Goal: Find contact information: Find contact information

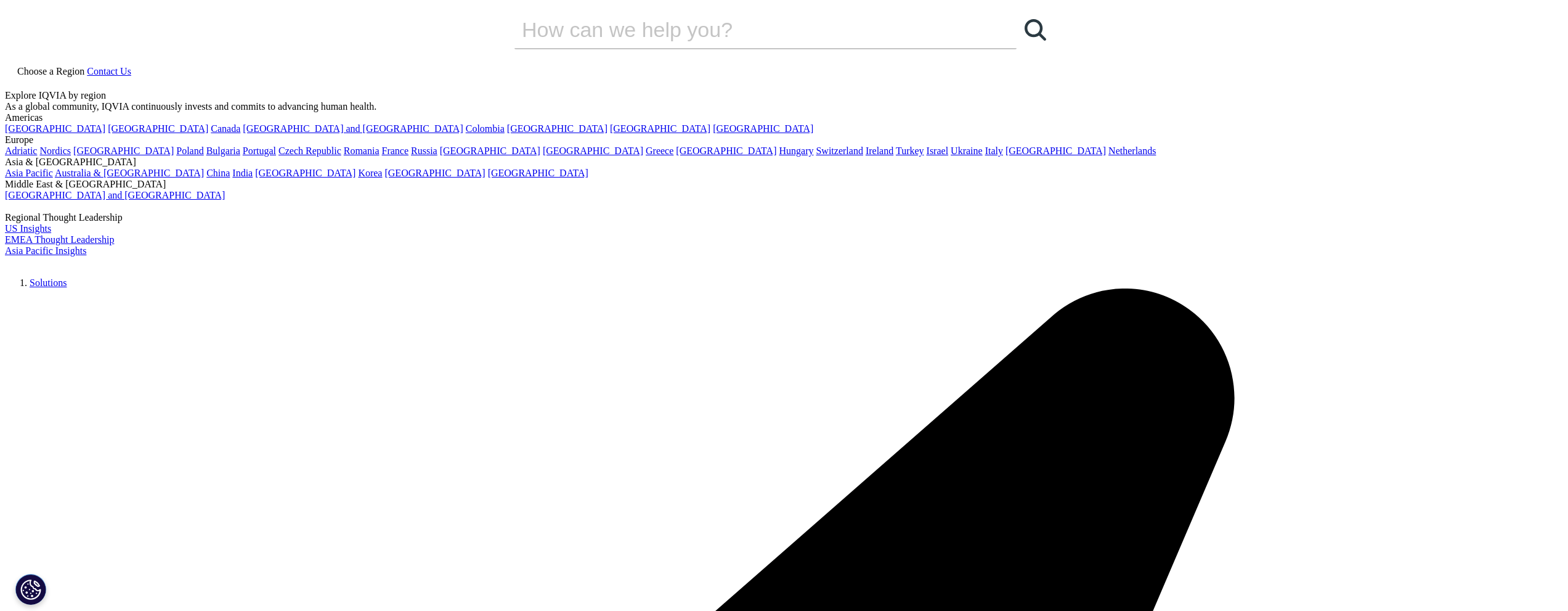
checkbox input "true"
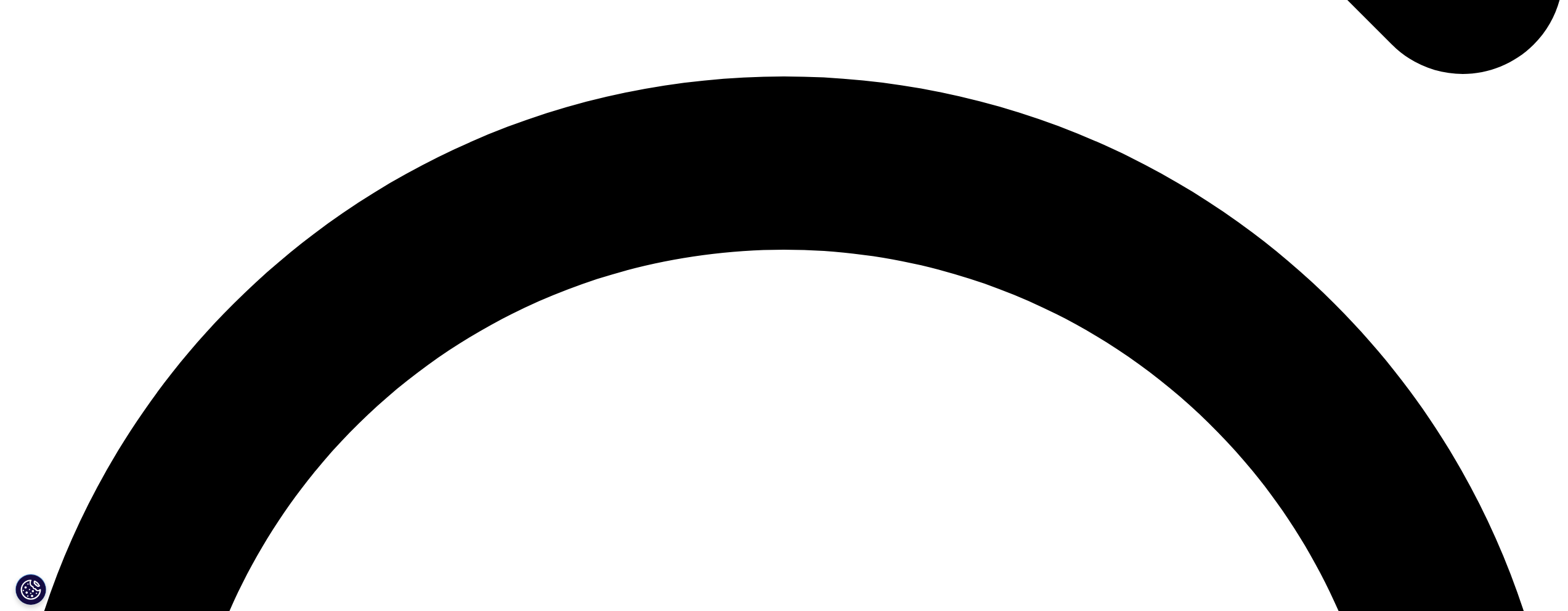
scroll to position [3072, 0]
